Goal: Transaction & Acquisition: Purchase product/service

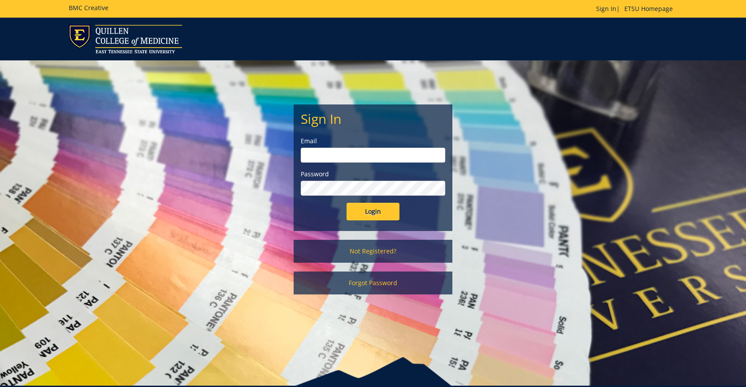
click at [390, 160] on input "email" at bounding box center [373, 155] width 145 height 15
type input "tomitai@etsu.edu"
click at [346, 203] on input "Login" at bounding box center [372, 212] width 53 height 18
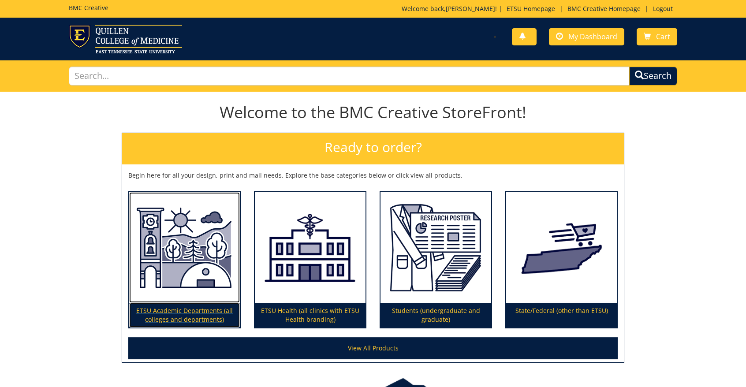
click at [239, 258] on img at bounding box center [184, 247] width 111 height 111
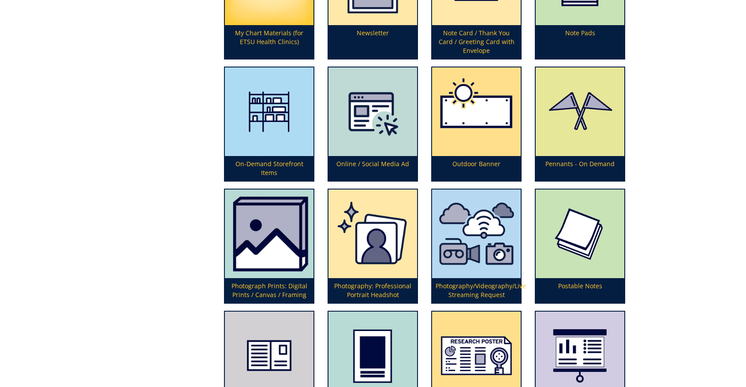
scroll to position [2116, 0]
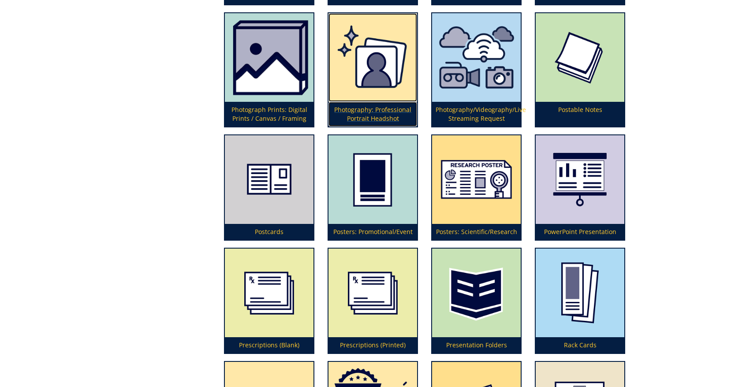
click at [375, 110] on p "Photography: Professional Portrait Headshot" at bounding box center [372, 114] width 89 height 25
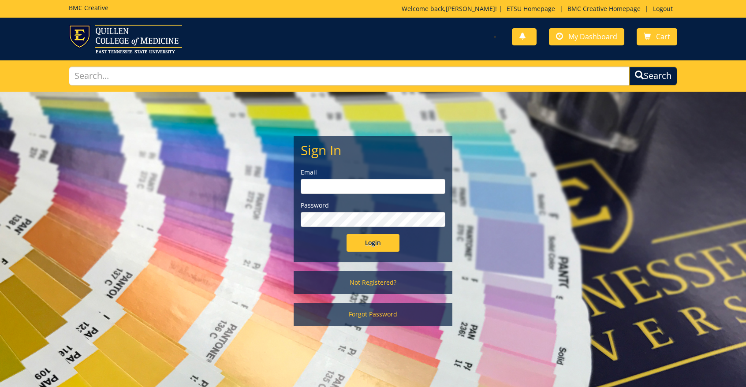
click at [403, 191] on input "email" at bounding box center [373, 186] width 145 height 15
type input "tomitai@etsu.edu"
click at [346, 234] on input "Login" at bounding box center [372, 243] width 53 height 18
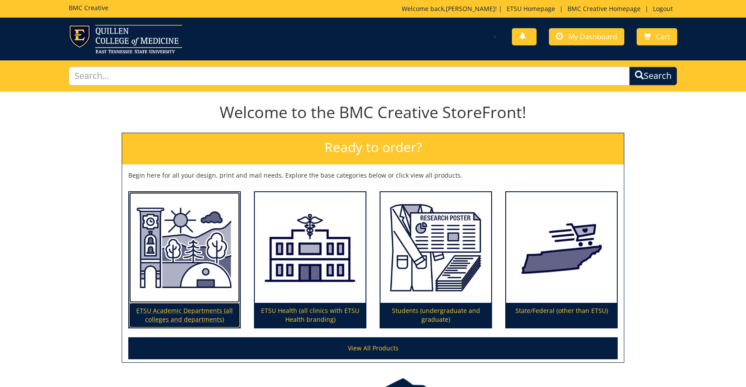
click at [206, 281] on img at bounding box center [184, 247] width 111 height 111
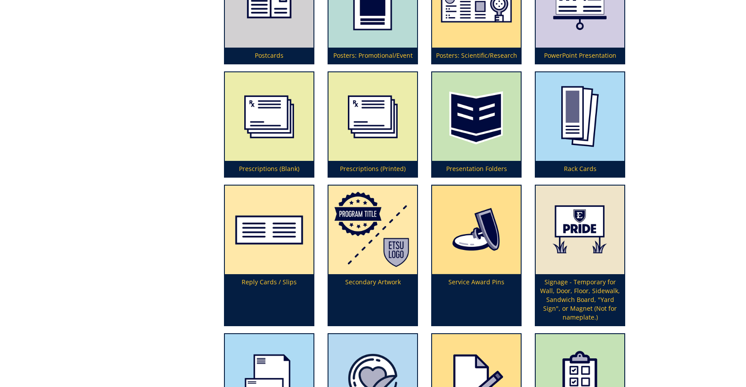
scroll to position [2072, 0]
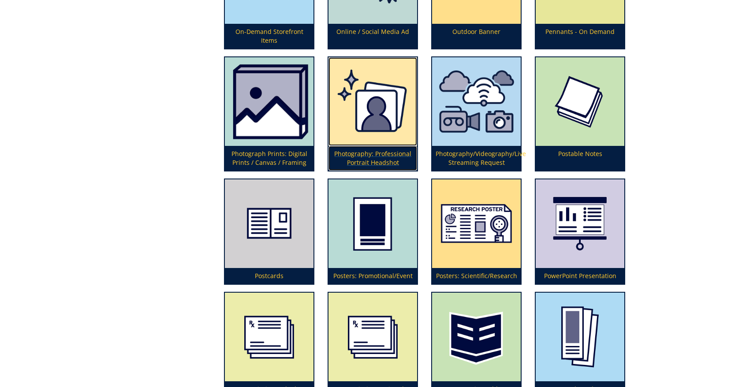
click at [392, 155] on p "Photography: Professional Portrait Headshot" at bounding box center [372, 158] width 89 height 25
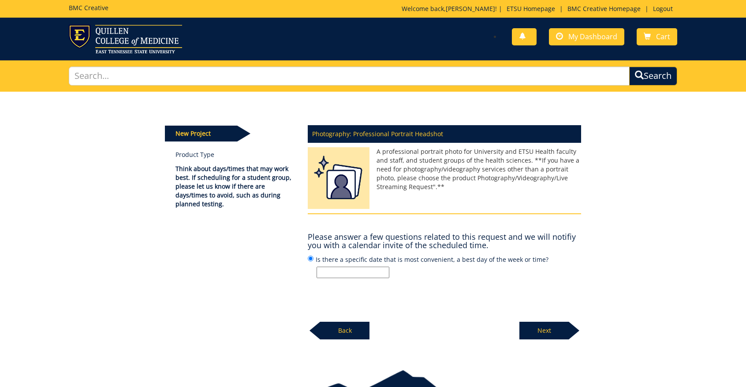
click at [352, 268] on input "Is there a specific date that is most convenient, a best day of the week or tim…" at bounding box center [353, 272] width 73 height 11
click at [345, 262] on label "Is there a specific date that is most convenient, a best day of the week or tim…" at bounding box center [444, 266] width 273 height 24
click at [345, 266] on label "Is there a specific date that is most convenient, a best day of the week or tim…" at bounding box center [444, 266] width 273 height 24
click at [313, 261] on input "Is there a specific date that is most convenient, a best day of the week or tim…" at bounding box center [311, 259] width 6 height 6
drag, startPoint x: 347, startPoint y: 272, endPoint x: 351, endPoint y: 273, distance: 4.4
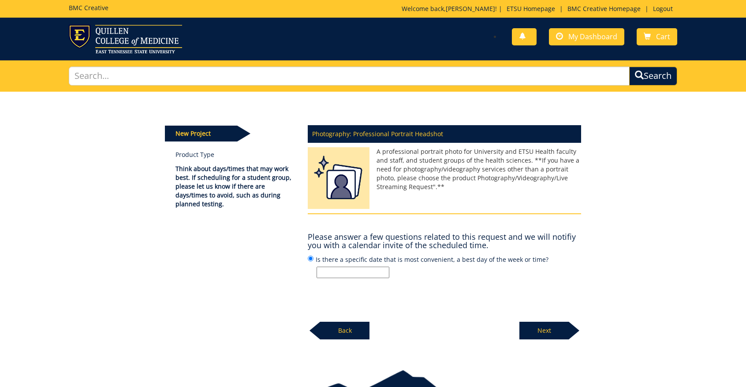
click at [347, 272] on input "Is there a specific date that is most convenient, a best day of the week or tim…" at bounding box center [353, 272] width 73 height 11
click at [331, 269] on input "Is there a specific date that is most convenient, a best day of the week or tim…" at bounding box center [353, 272] width 73 height 11
click at [382, 272] on input "September 17th (afternoon)," at bounding box center [353, 272] width 73 height 11
click at [370, 271] on input "September 17th (afternoon), September 22nd (before 2pm)," at bounding box center [353, 272] width 73 height 11
click at [380, 272] on input "September 17th (afternoon), September 22nd (before 2pm), September 23rd (anytim…" at bounding box center [353, 272] width 73 height 11
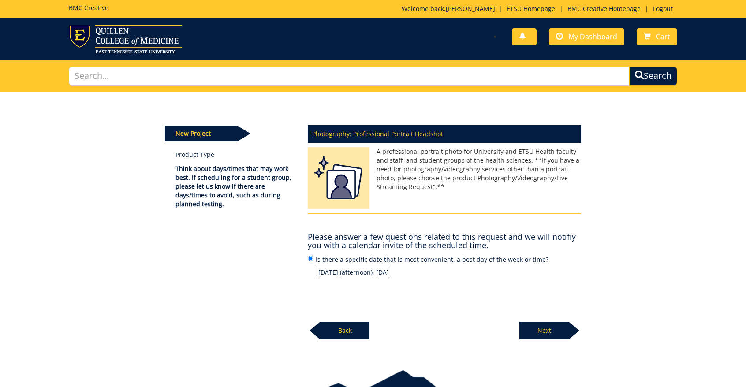
click at [383, 272] on input "September 17th (afternoon), September 22nd (before 2pm), September 23rd, Septem…" at bounding box center [353, 272] width 73 height 11
click at [358, 274] on input "September 17th (afternoon), September 22nd (before 2pm), September 23rd, Septem…" at bounding box center [353, 272] width 73 height 11
click at [389, 272] on input "September 17th (afternoon), September 22nd (before 2pm), September 23rd, Septem…" at bounding box center [353, 272] width 73 height 11
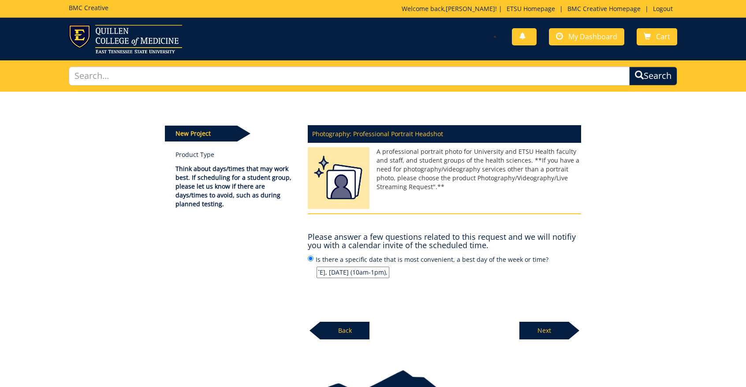
scroll to position [0, 0]
click at [373, 273] on input "September 17th (afternoon), September 22nd (before 2pm), September 23rd, Septem…" at bounding box center [353, 272] width 73 height 11
type input "September 17th (afternoon), September 22nd (before 2pm), September 23rd, Septem…"
click at [540, 321] on div "Next" at bounding box center [550, 327] width 62 height 24
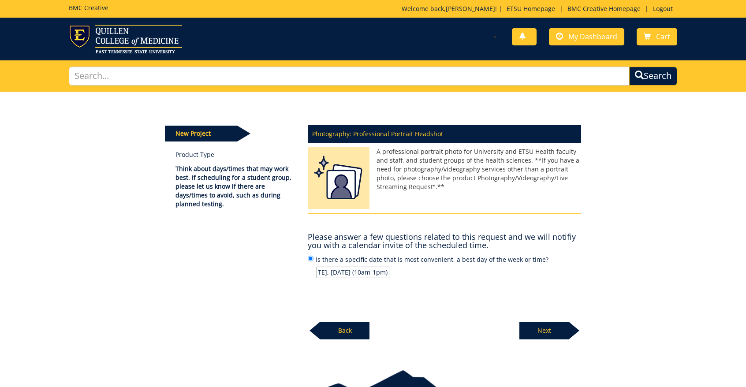
scroll to position [0, 0]
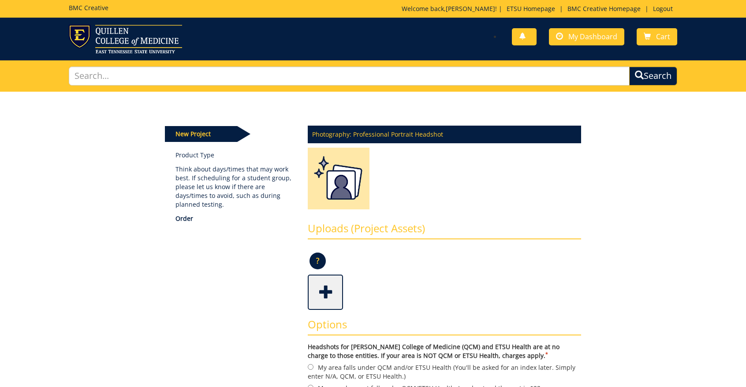
scroll to position [132, 0]
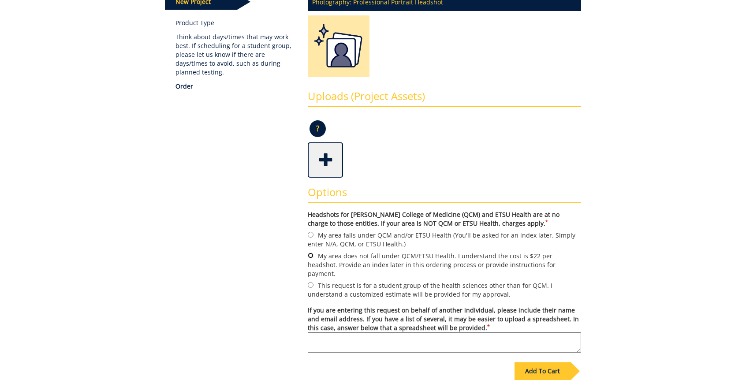
click at [309, 256] on input "My area does not fall under QCM/ETSU Health. I understand the cost is $22 per h…" at bounding box center [311, 256] width 6 height 6
radio input "true"
click at [384, 332] on textarea "If you are entering this request on behalf of another individual, please includ…" at bounding box center [444, 342] width 273 height 20
drag, startPoint x: 372, startPoint y: 340, endPoint x: 310, endPoint y: 340, distance: 61.3
click at [310, 340] on textarea "Headshots for Kathi Horne and Tayler Jones hornek@etsu.edu" at bounding box center [444, 342] width 273 height 20
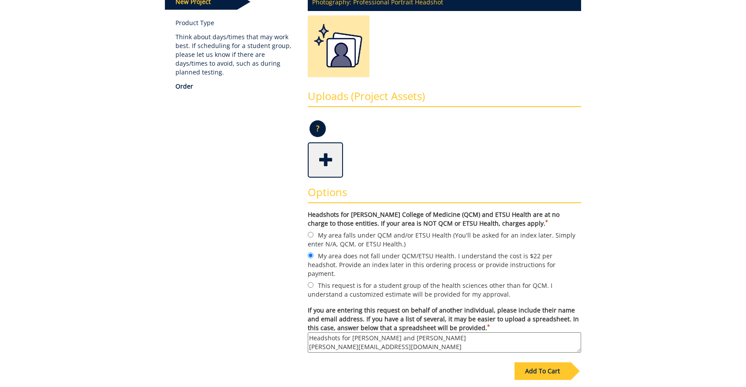
drag, startPoint x: 353, startPoint y: 329, endPoint x: 311, endPoint y: 335, distance: 41.9
click at [311, 335] on textarea "Headshots for Kathi Horne and Tayler Jones hornek@etsu.edu" at bounding box center [444, 342] width 273 height 20
drag, startPoint x: 362, startPoint y: 329, endPoint x: 302, endPoint y: 331, distance: 60.4
click at [302, 331] on div "Options Headshots for Quillen College of Medicine (QCM) and ETSU Health are at …" at bounding box center [444, 266] width 287 height 177
type textarea "Kathi Horne hornek@etsu.edu Tayler Jones jonestd2@etsu.edu"
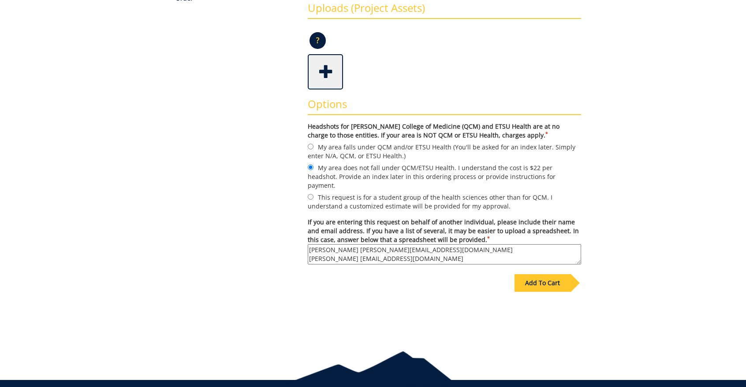
click at [560, 274] on div "Add To Cart" at bounding box center [542, 283] width 56 height 18
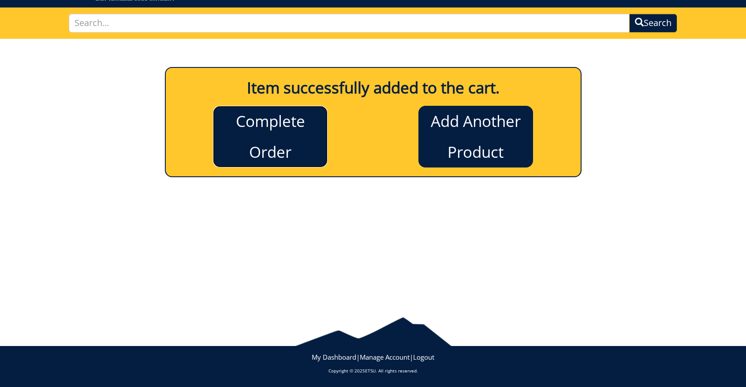
click at [276, 143] on link "Complete Order" at bounding box center [270, 137] width 115 height 62
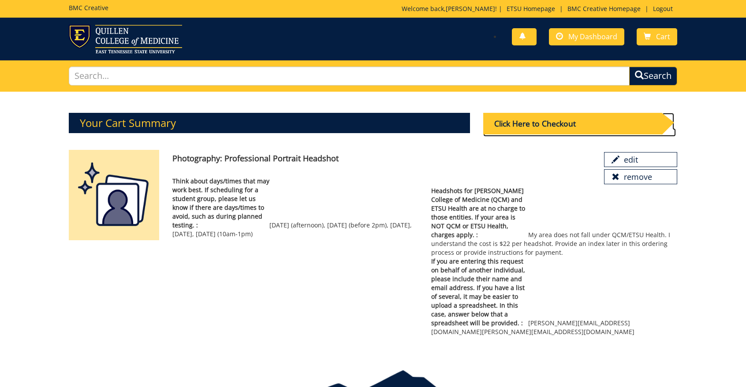
click at [567, 128] on div "Click Here to Checkout" at bounding box center [572, 124] width 179 height 22
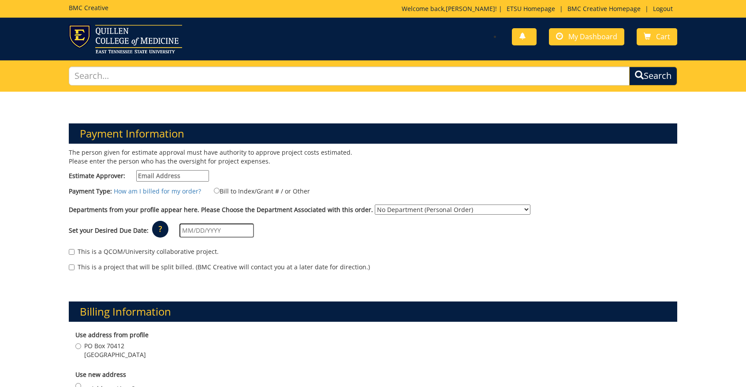
click at [181, 178] on input "Estimate Approver:" at bounding box center [172, 175] width 73 height 11
type input "t"
type input "tomitai@etsu.edu"
click at [214, 189] on input "Bill to Index/Grant # / or Other" at bounding box center [217, 191] width 6 height 6
radio input "true"
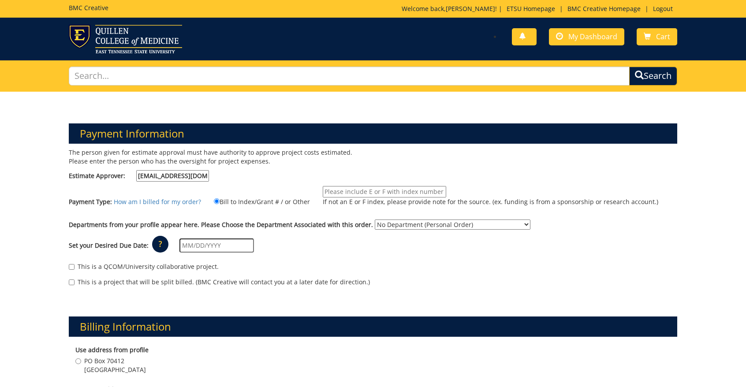
click at [380, 187] on input "If not an E or F index, please provide note for the source. (ex. funding is fro…" at bounding box center [384, 191] width 123 height 11
paste input "(E30020) 10-40060-100000-100-{INSERT ACCOUNT}-200-999-999-999"
type input "(E30020) 10-40060-100000-100-{INSERT ACCOUNT}-200-999-999-999"
click at [406, 228] on select "No Department (Personal Order) Interprofessional Education and Research Center" at bounding box center [453, 225] width 156 height 10
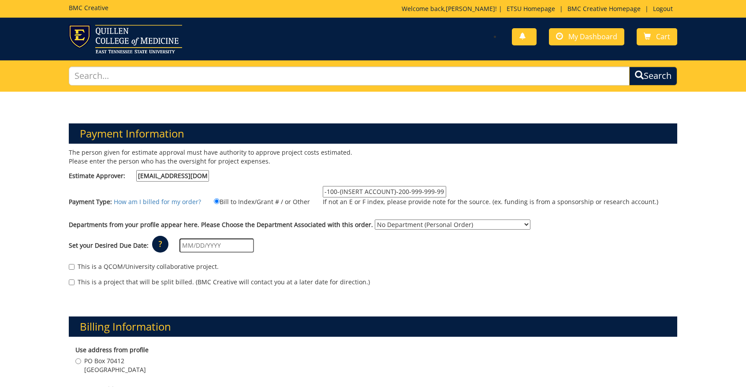
scroll to position [0, 0]
select select "257"
click at [375, 220] on select "No Department (Personal Order) Interprofessional Education and Research Center" at bounding box center [453, 225] width 156 height 10
click at [222, 249] on input "text" at bounding box center [216, 245] width 74 height 14
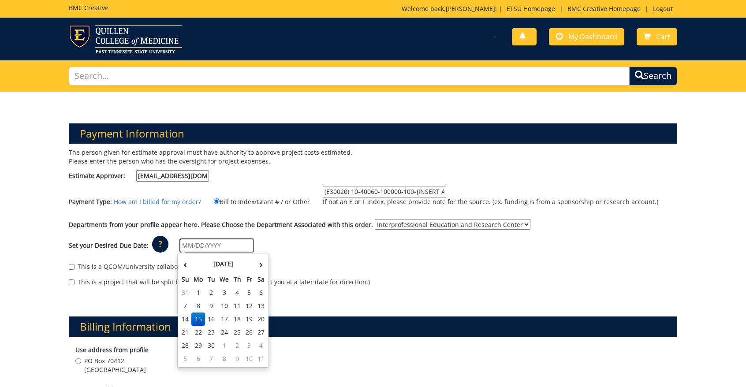
click at [156, 247] on p "?" at bounding box center [160, 244] width 16 height 17
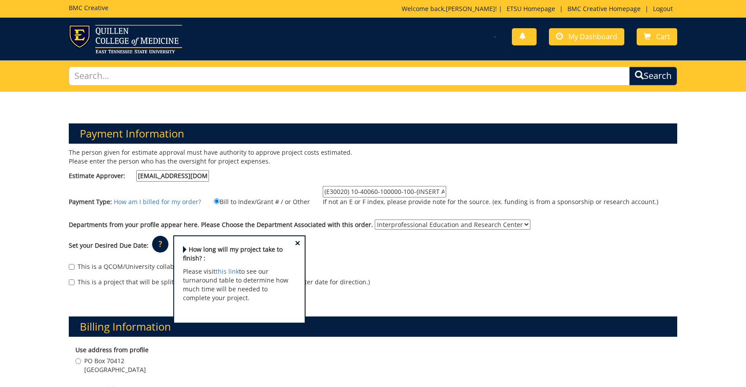
click at [295, 244] on span "×" at bounding box center [297, 242] width 5 height 9
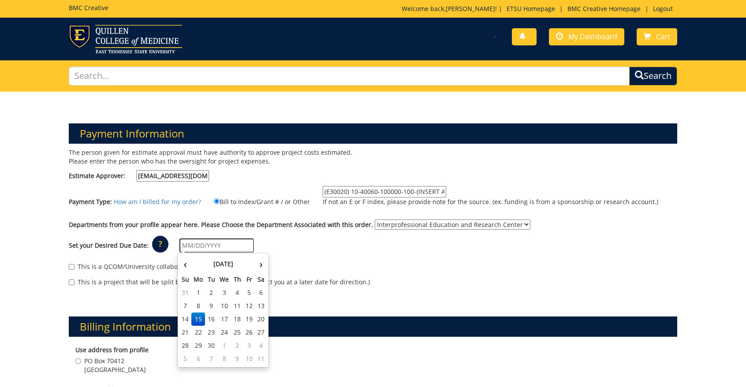
click at [211, 248] on input "text" at bounding box center [216, 245] width 74 height 14
click at [215, 348] on td "30" at bounding box center [211, 345] width 12 height 13
type input "09/30/2025"
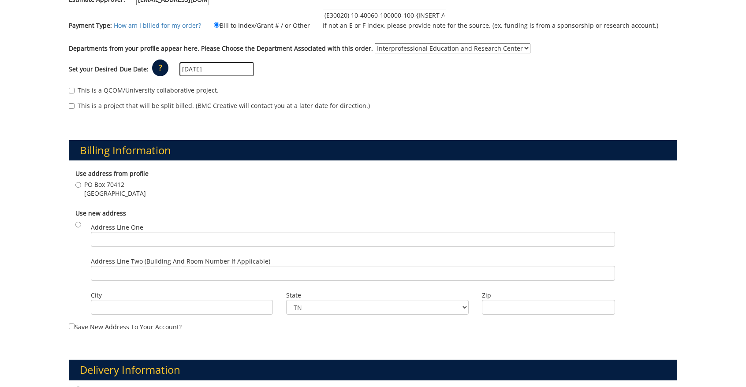
scroll to position [220, 0]
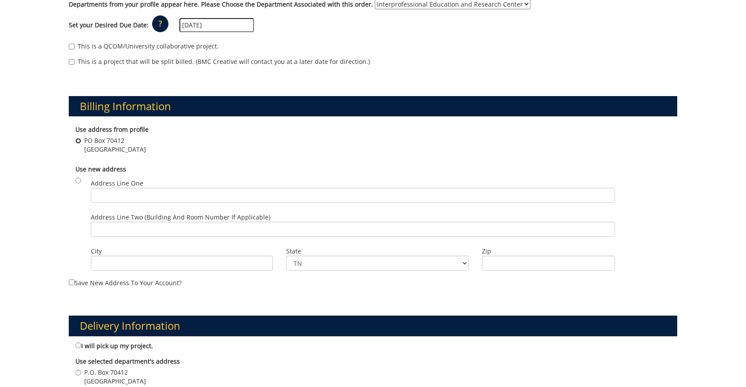
click at [77, 142] on input "PO Box 70412 Johnson City , TN 37614" at bounding box center [78, 141] width 6 height 6
radio input "true"
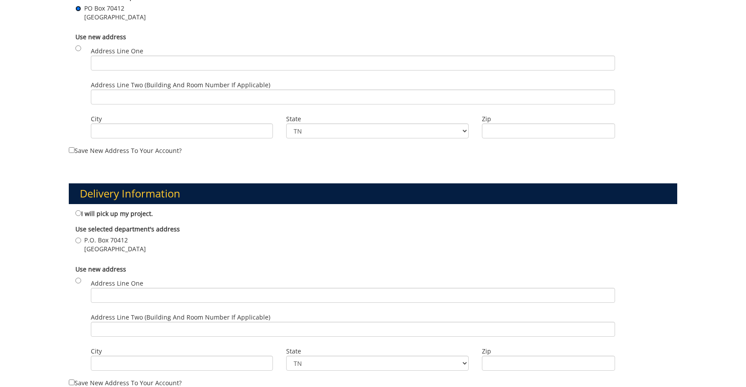
scroll to position [441, 0]
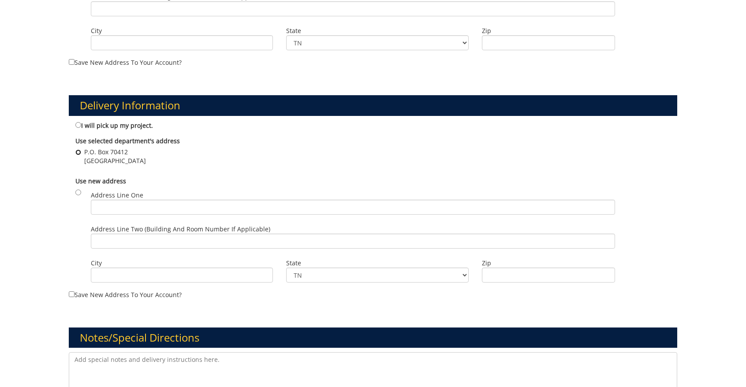
click at [77, 151] on input "P.O. Box 70412 Johnson City, TN , TN 37614" at bounding box center [78, 152] width 6 height 6
radio input "true"
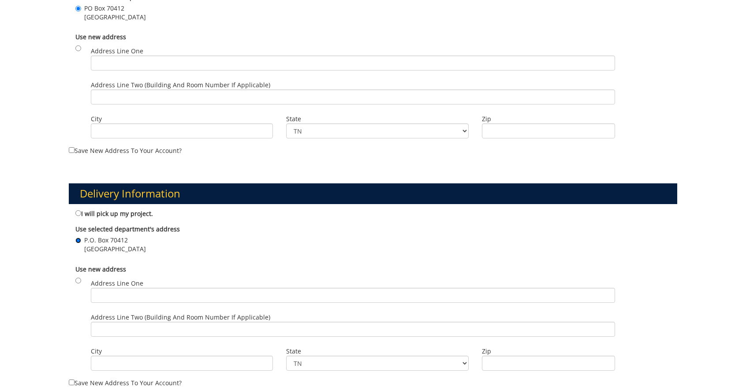
scroll to position [631, 0]
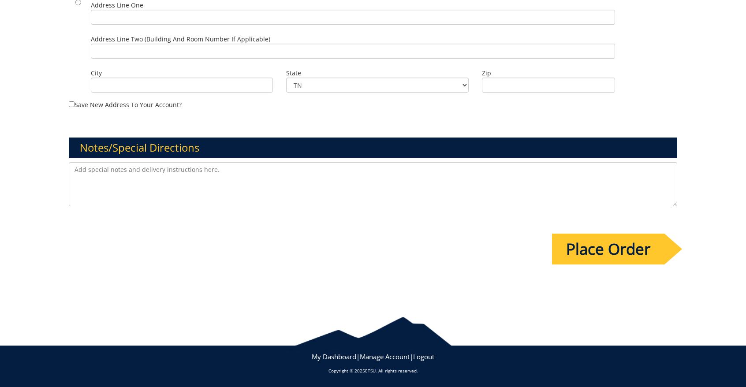
click at [302, 178] on textarea at bounding box center [373, 184] width 608 height 44
drag, startPoint x: 308, startPoint y: 172, endPoint x: 288, endPoint y: 172, distance: 19.8
click at [288, 172] on textarea "I just listed the desired due date for the end of the month, but there is no de…" at bounding box center [373, 184] width 608 height 44
click at [404, 174] on textarea "I just listed the desired due date for the end of the month, but there is no ne…" at bounding box center [373, 184] width 608 height 44
click at [80, 169] on textarea "I just listed the desired due date for the end of the month, but there is no ne…" at bounding box center [373, 184] width 608 height 44
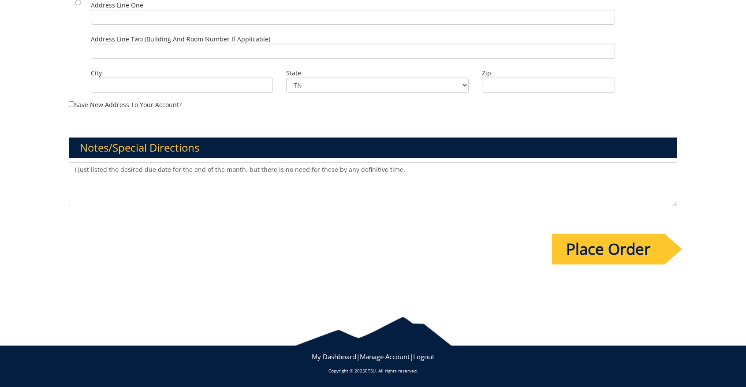
click at [81, 169] on textarea "I just listed the desired due date for the end of the month, but there is no ne…" at bounding box center [373, 184] width 608 height 44
click at [408, 170] on textarea "I listed the desired due date for the end of the month, but there is no need fo…" at bounding box center [373, 184] width 608 height 44
click at [478, 168] on textarea "I listed the desired due date for the end of the month, but there is no need fo…" at bounding box center [373, 184] width 608 height 44
click at [485, 168] on textarea "I listed the desired due date for the end of the month, but there is no need fo…" at bounding box center [373, 184] width 608 height 44
type textarea "I listed the desired due date for the end of the month, but there is no need fo…"
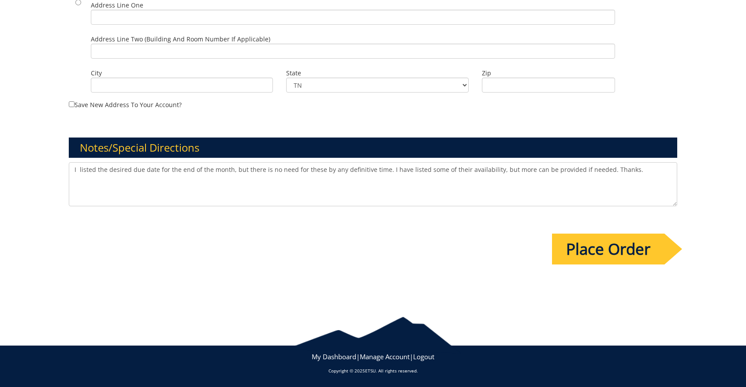
click at [603, 252] on input "Place Order" at bounding box center [608, 249] width 112 height 31
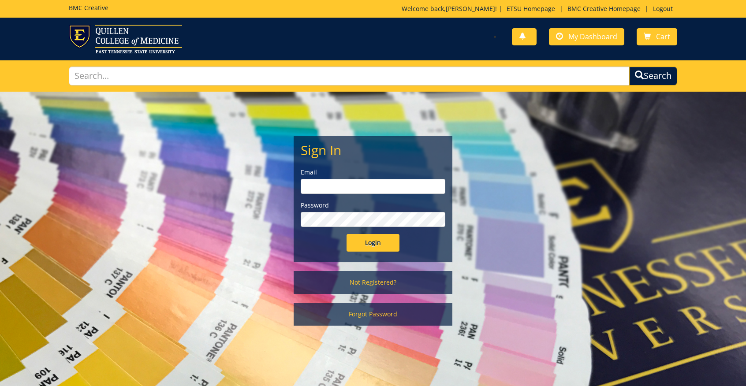
click at [344, 186] on input "email" at bounding box center [373, 186] width 145 height 15
type input "[EMAIL_ADDRESS][DOMAIN_NAME]"
click at [346, 234] on input "Login" at bounding box center [372, 243] width 53 height 18
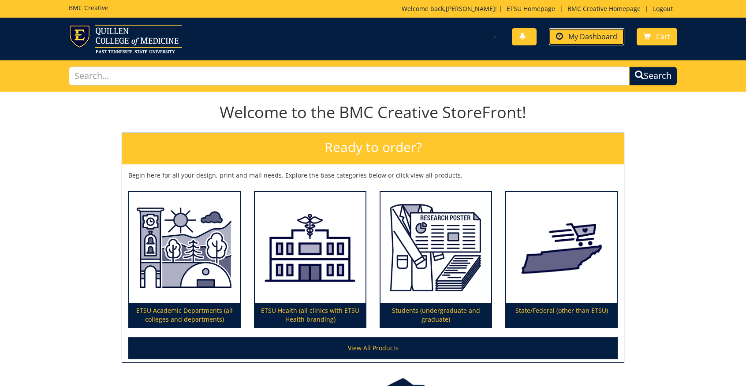
click at [598, 37] on span "My Dashboard" at bounding box center [592, 37] width 49 height 10
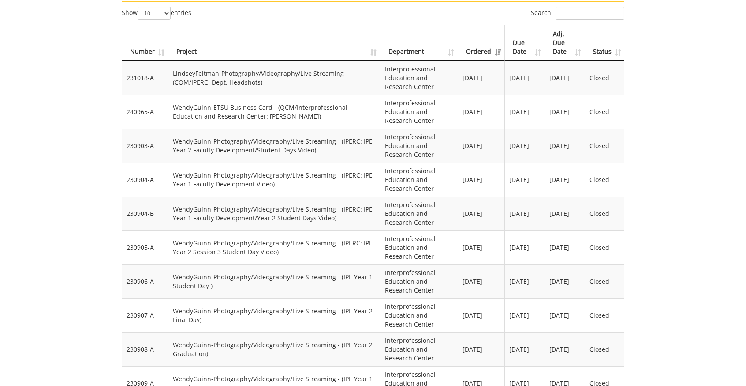
scroll to position [485, 0]
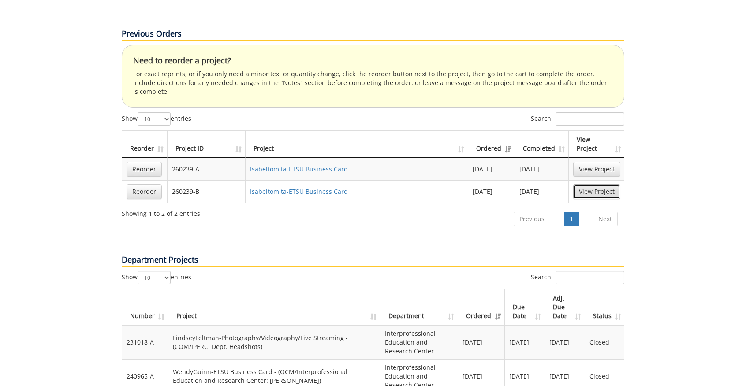
click at [587, 184] on link "View Project" at bounding box center [596, 191] width 47 height 15
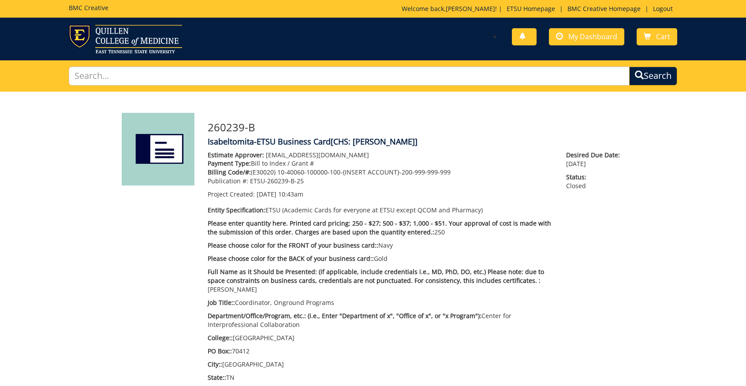
scroll to position [71, 0]
drag, startPoint x: 448, startPoint y: 172, endPoint x: 251, endPoint y: 174, distance: 196.6
click at [251, 174] on p "Billing Code/#: (E30020) 10-40060-100000-100-{INSERT ACCOUNT}-200-999-999-999" at bounding box center [380, 172] width 345 height 9
copy p "(E30020) 10-40060-100000-100-{INSERT ACCOUNT}-200-999-999-999"
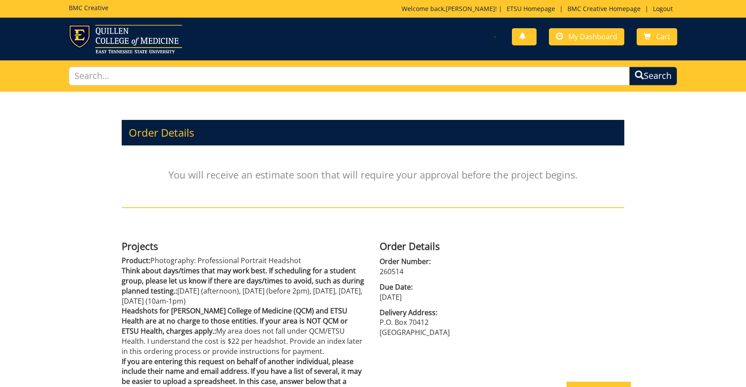
scroll to position [112, 0]
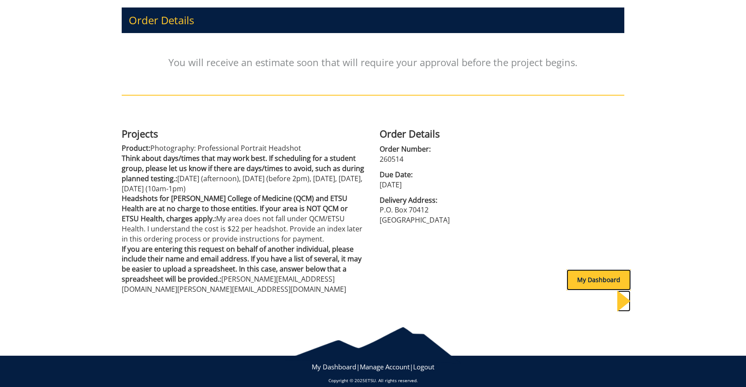
click at [592, 278] on div "My Dashboard" at bounding box center [598, 279] width 64 height 21
